Goal: Transaction & Acquisition: Purchase product/service

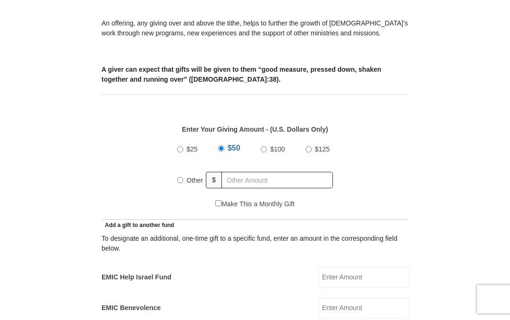
scroll to position [323, 0]
click at [180, 180] on input "Other" at bounding box center [180, 180] width 6 height 6
radio input "true"
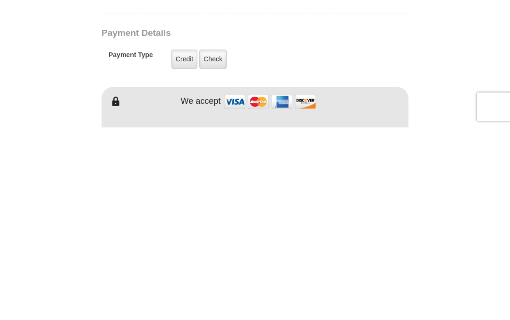
scroll to position [544, 0]
type input "165.00"
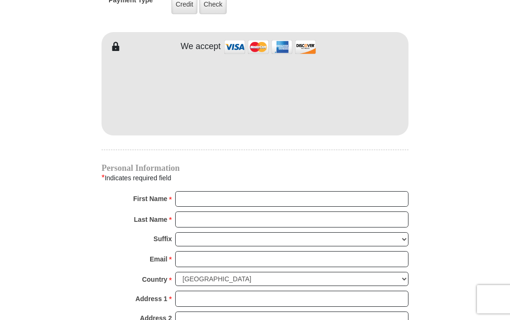
scroll to position [790, 0]
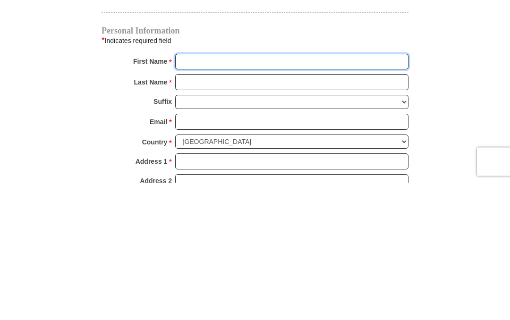
click at [274, 192] on input "First Name *" at bounding box center [291, 200] width 233 height 16
type input "Mary"
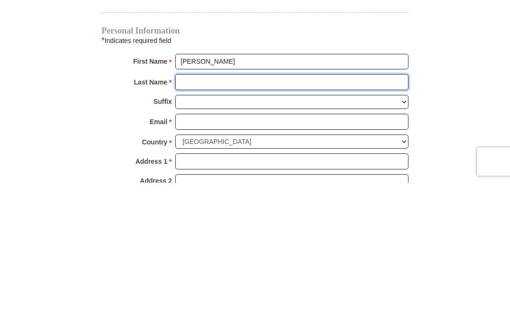
type input "Turner"
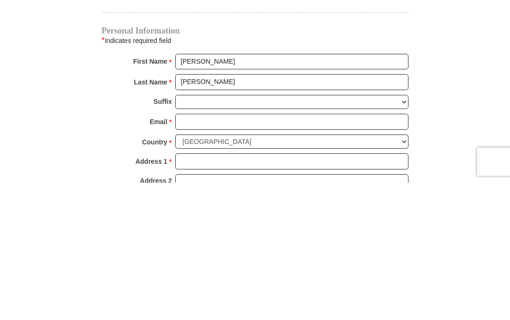
scroll to position [928, 0]
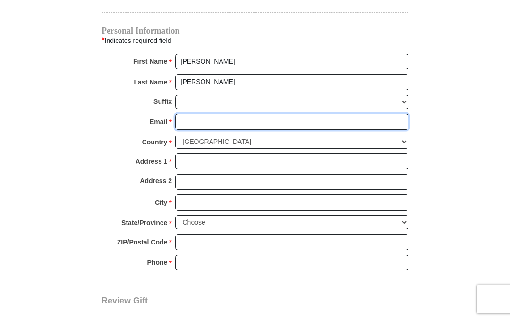
click at [245, 114] on input "Email *" at bounding box center [291, 122] width 233 height 16
type input "mnm88turner@gmail.com"
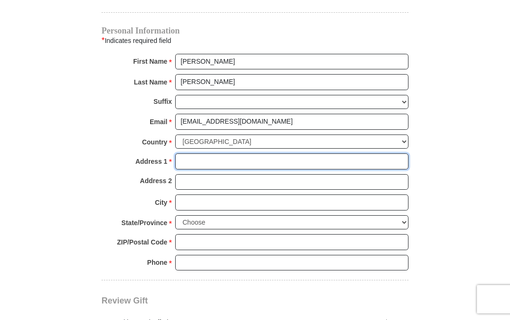
click at [242, 157] on input "Address 1 *" at bounding box center [291, 161] width 233 height 16
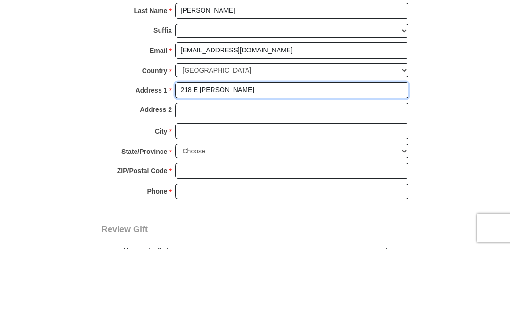
type input "218 E Pierce"
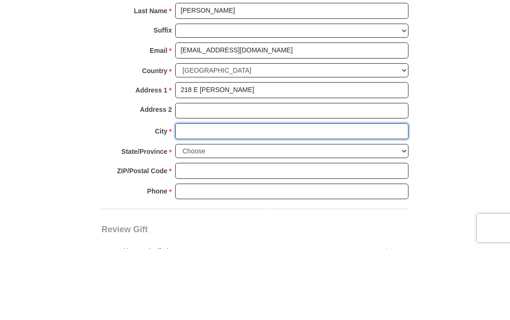
click at [237, 194] on input "City *" at bounding box center [291, 202] width 233 height 16
type input "Mangum"
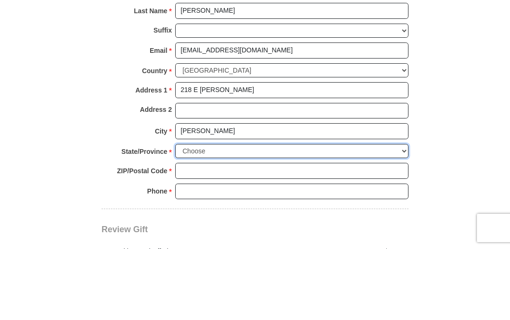
click at [273, 215] on select "Choose Alabama Alaska American Samoa Arizona Arkansas Armed Forces Americas Arm…" at bounding box center [291, 222] width 233 height 15
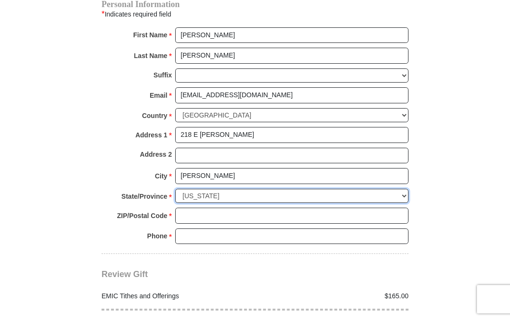
scroll to position [956, 0]
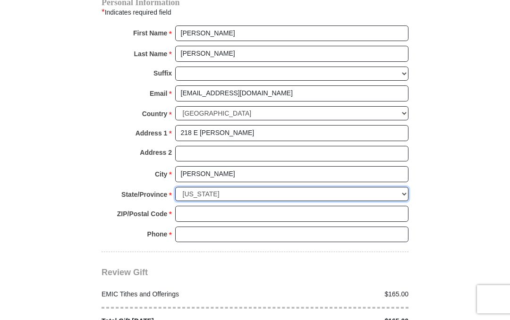
click at [246, 187] on select "Choose Alabama Alaska American Samoa Arizona Arkansas Armed Forces Americas Arm…" at bounding box center [291, 194] width 233 height 15
select select "OK"
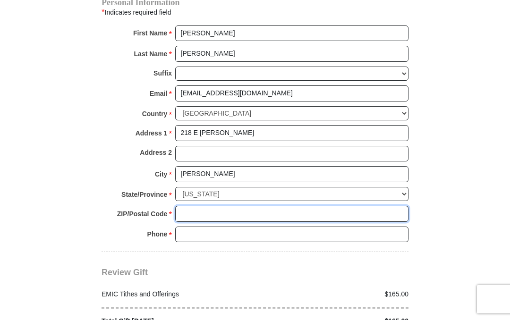
click at [198, 207] on input "ZIP/Postal Code *" at bounding box center [291, 214] width 233 height 16
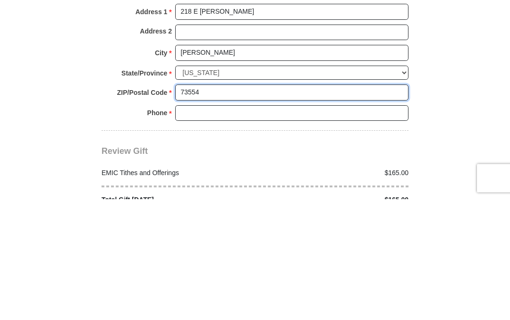
type input "73554"
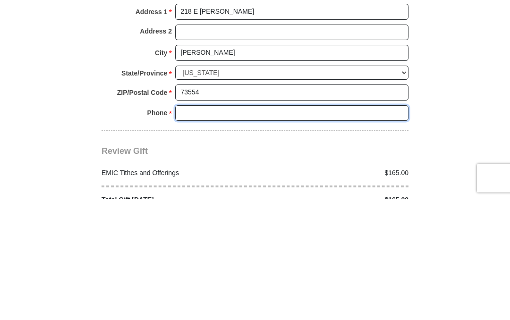
click at [247, 226] on input "Phone * *" at bounding box center [291, 234] width 233 height 16
type input "5807061270"
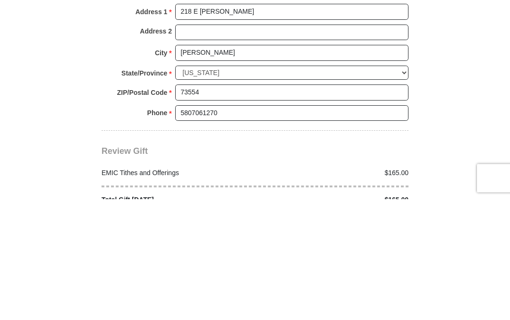
scroll to position [1077, 0]
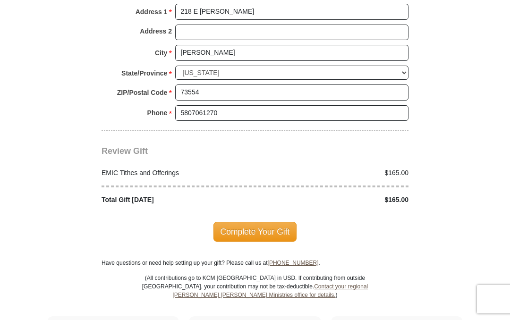
click at [258, 225] on span "Complete Your Gift" at bounding box center [255, 232] width 84 height 20
